Goal: Transaction & Acquisition: Purchase product/service

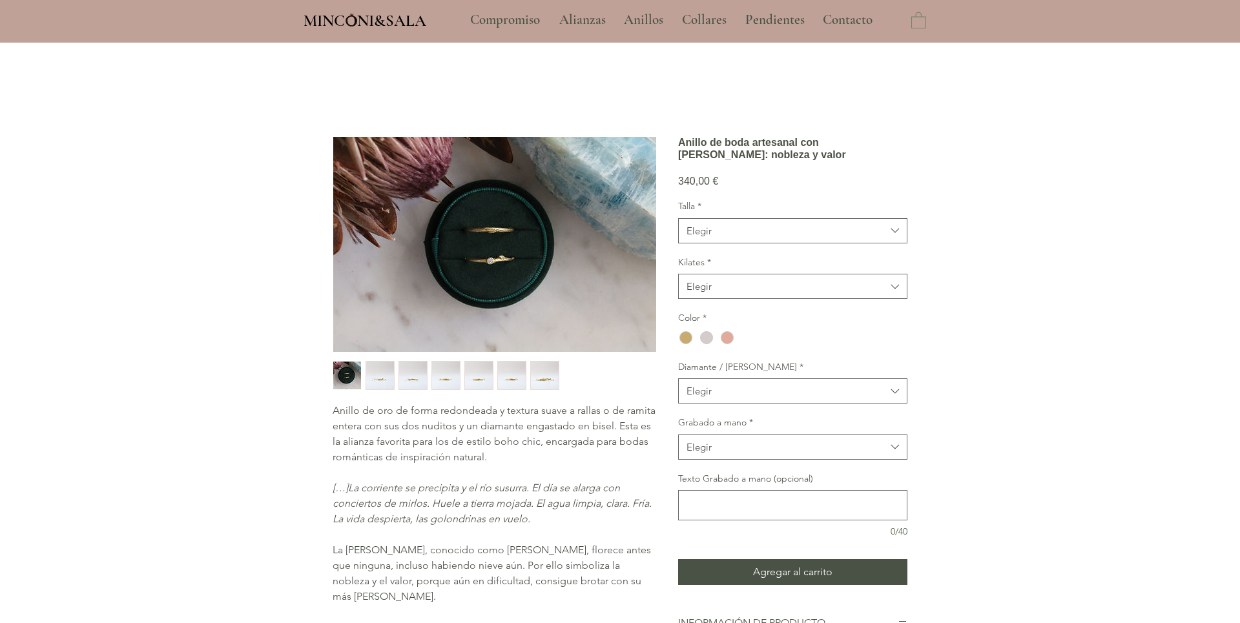
click at [388, 382] on img "button" at bounding box center [380, 376] width 28 height 28
click at [410, 379] on img "3 / 7" at bounding box center [413, 376] width 28 height 28
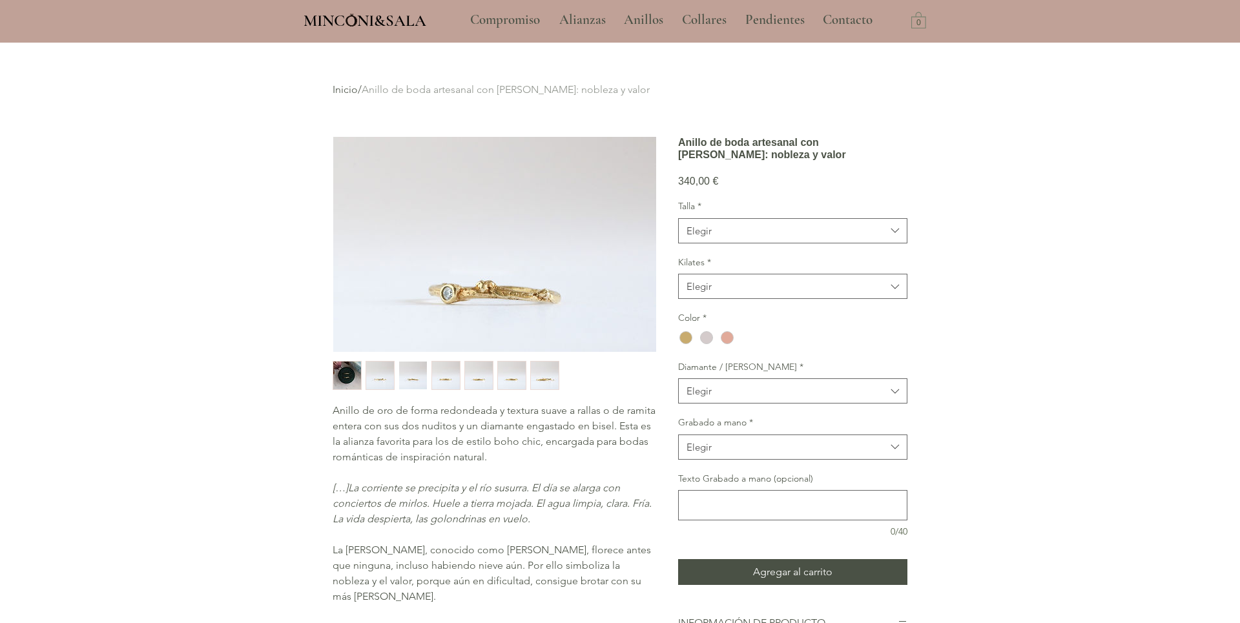
click at [447, 373] on img "4 / 7" at bounding box center [446, 376] width 28 height 28
click at [475, 372] on img "5 / 7" at bounding box center [479, 376] width 28 height 28
click at [881, 238] on span "Elegir" at bounding box center [786, 231] width 199 height 14
click at [866, 276] on div "8" at bounding box center [793, 264] width 228 height 24
click at [858, 293] on span "Elegir" at bounding box center [786, 287] width 199 height 14
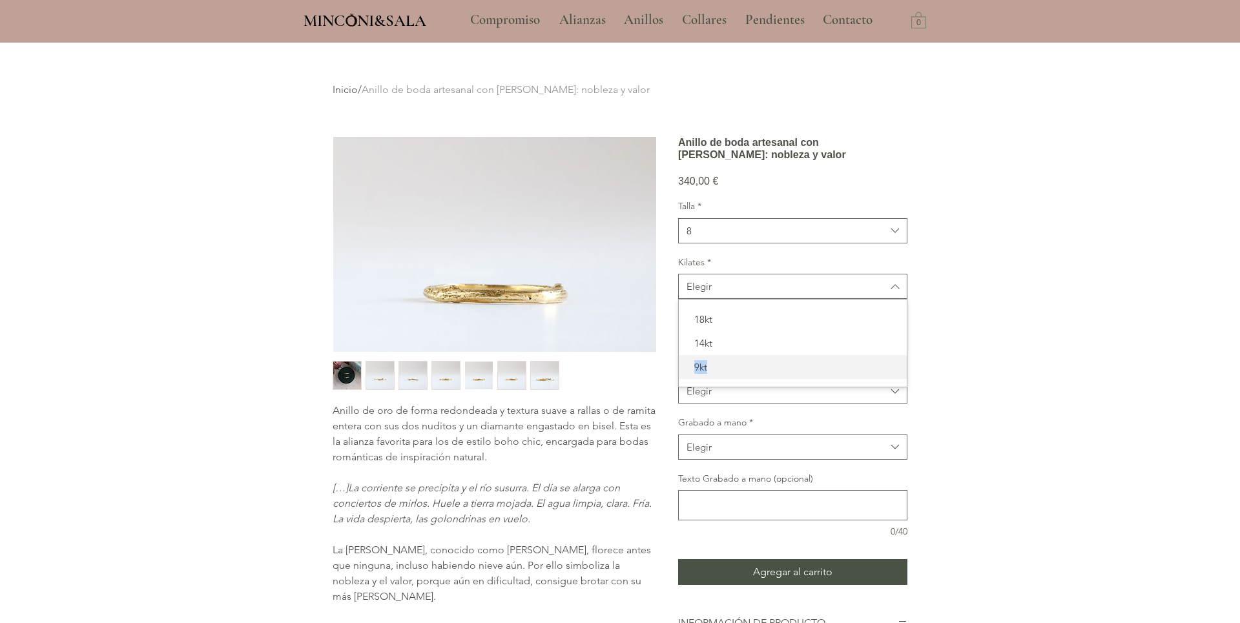
click at [825, 374] on span "9kt" at bounding box center [793, 367] width 213 height 14
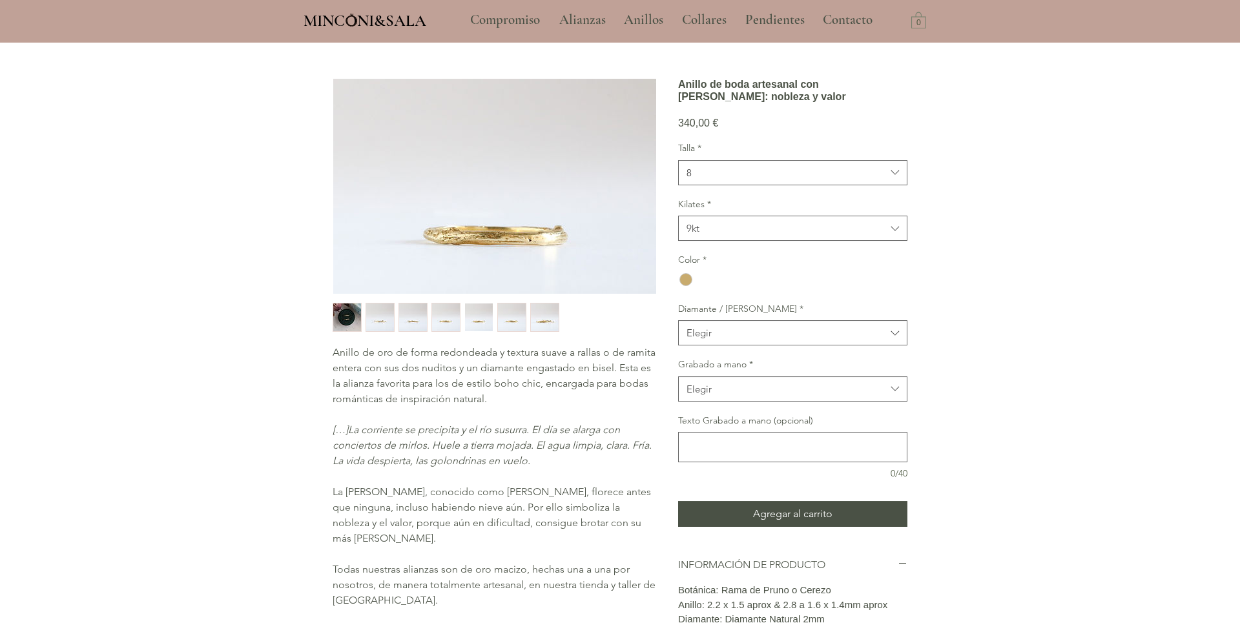
scroll to position [85, 0]
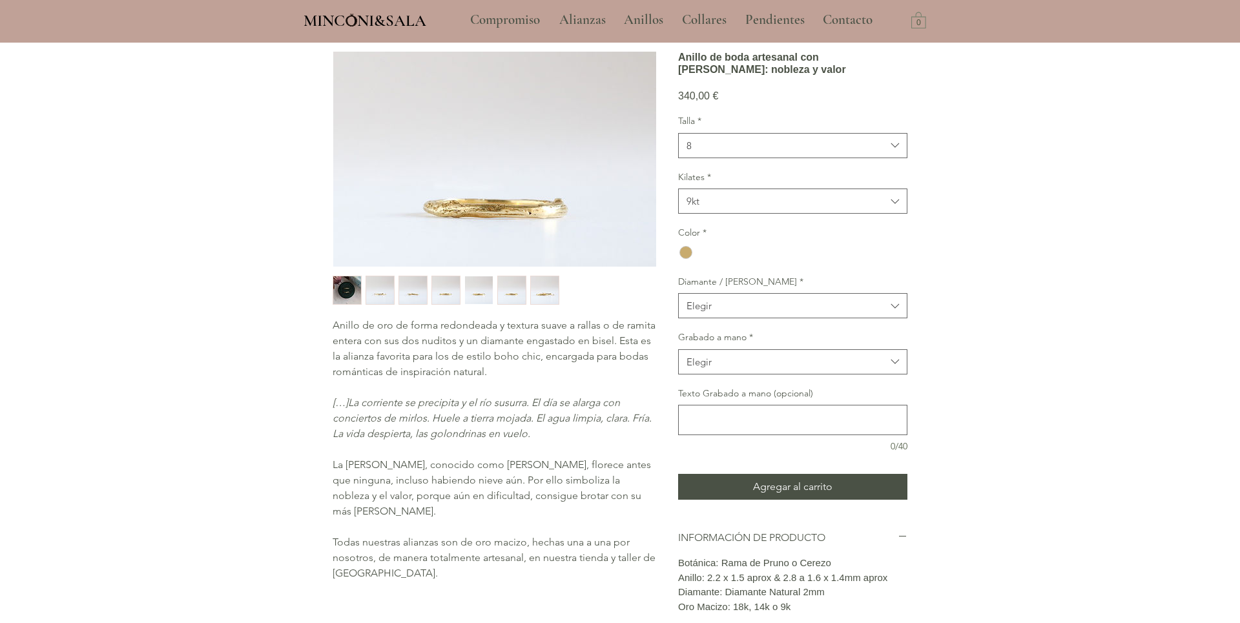
click at [843, 360] on div "Talla * 8 Kilates * 9kt Color * Diamante / Rama * [PERSON_NAME] a mano * Elegir…" at bounding box center [792, 284] width 229 height 339
click at [851, 313] on span "Elegir" at bounding box center [786, 306] width 199 height 14
drag, startPoint x: 855, startPoint y: 377, endPoint x: 844, endPoint y: 365, distance: 16.0
click at [848, 346] on span "Pruno con Diamante" at bounding box center [793, 339] width 213 height 14
click at [884, 208] on span "9kt" at bounding box center [786, 201] width 199 height 14
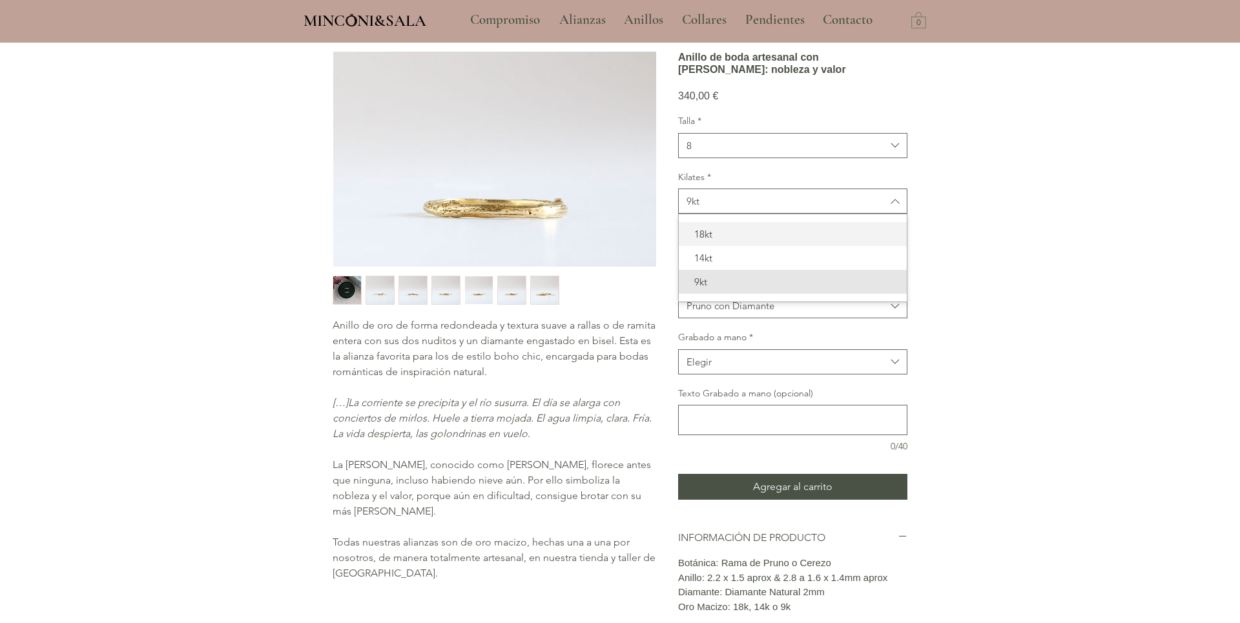
click at [835, 241] on span "18kt" at bounding box center [793, 234] width 213 height 14
click at [682, 259] on div "main content" at bounding box center [686, 252] width 13 height 13
click at [780, 369] on span "Elegir" at bounding box center [786, 362] width 199 height 14
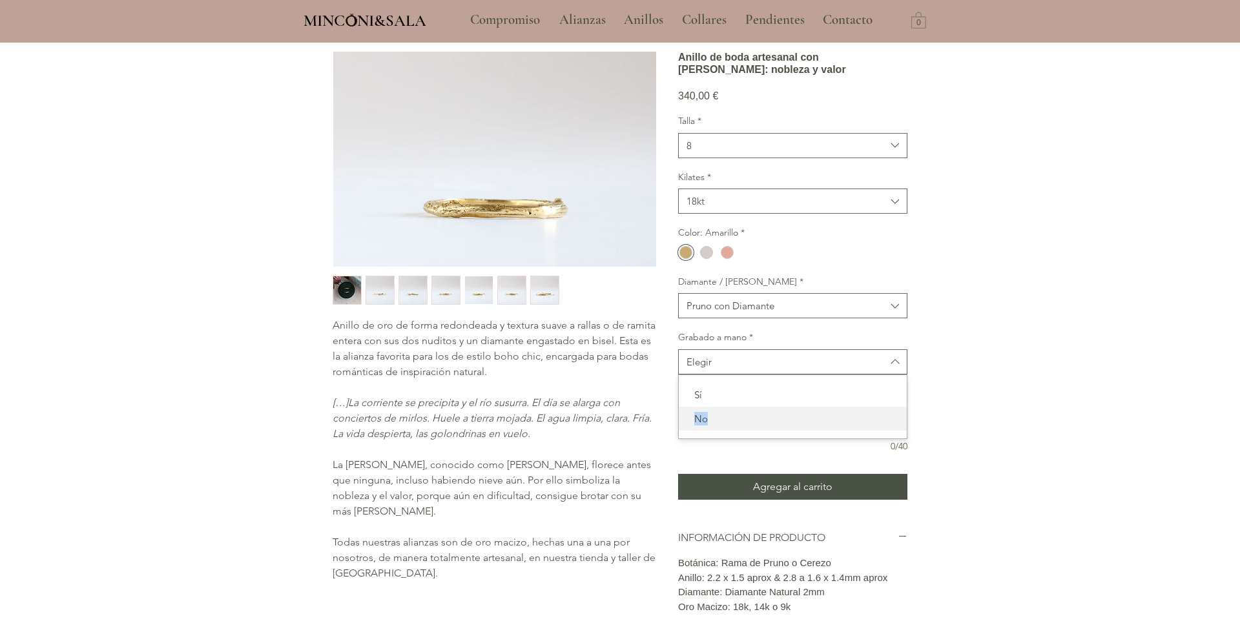
drag, startPoint x: 714, startPoint y: 461, endPoint x: 717, endPoint y: 441, distance: 20.9
click at [710, 426] on span "No" at bounding box center [793, 419] width 213 height 14
click at [827, 208] on span "18kt" at bounding box center [786, 201] width 199 height 14
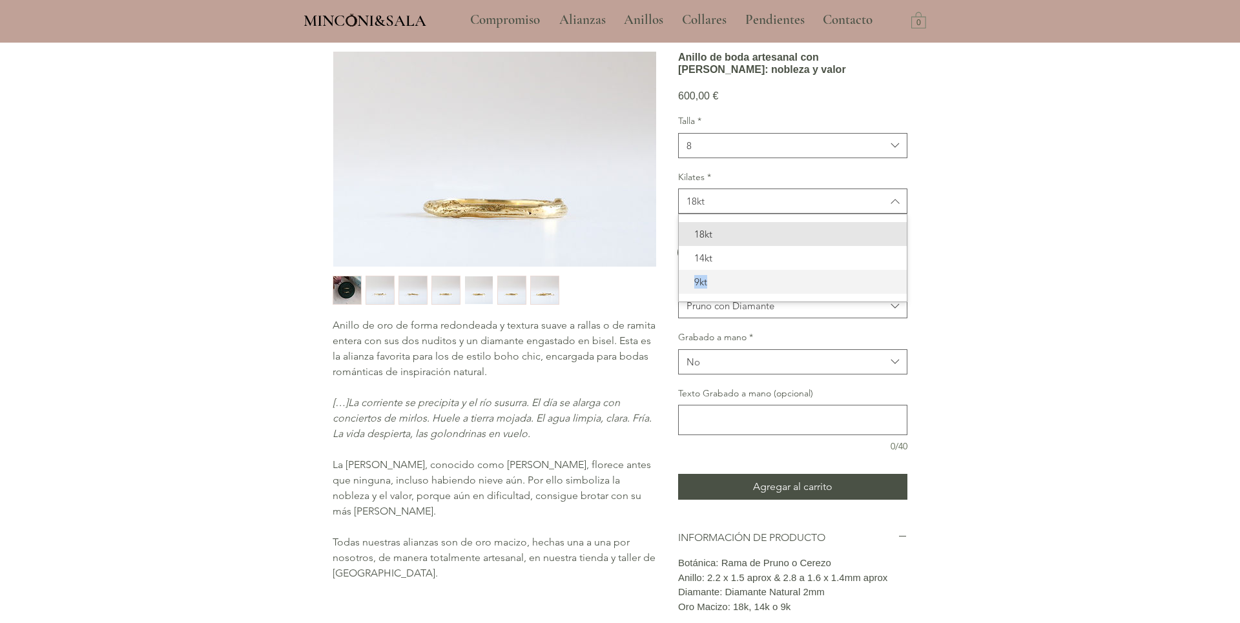
click at [784, 289] on span "9kt" at bounding box center [793, 282] width 213 height 14
click at [861, 318] on button "Pruno con Diamante" at bounding box center [792, 305] width 229 height 25
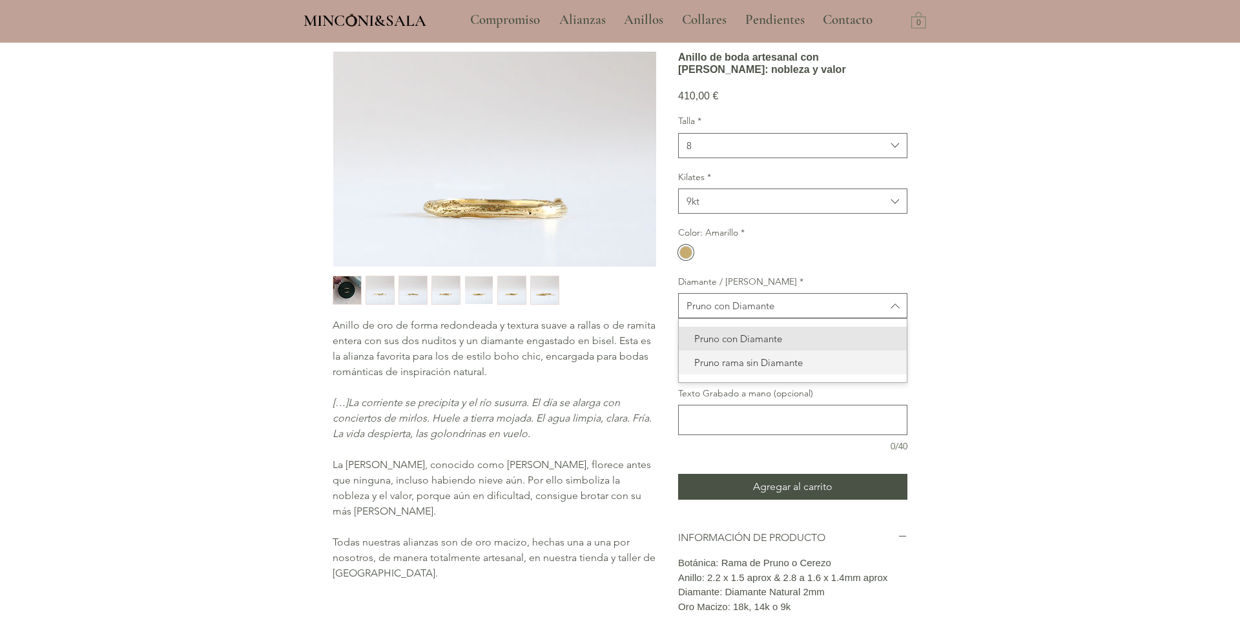
click at [792, 370] on span "Pruno rama sin Diamante" at bounding box center [793, 363] width 213 height 14
